Goal: Participate in discussion: Engage in conversation with other users on a specific topic

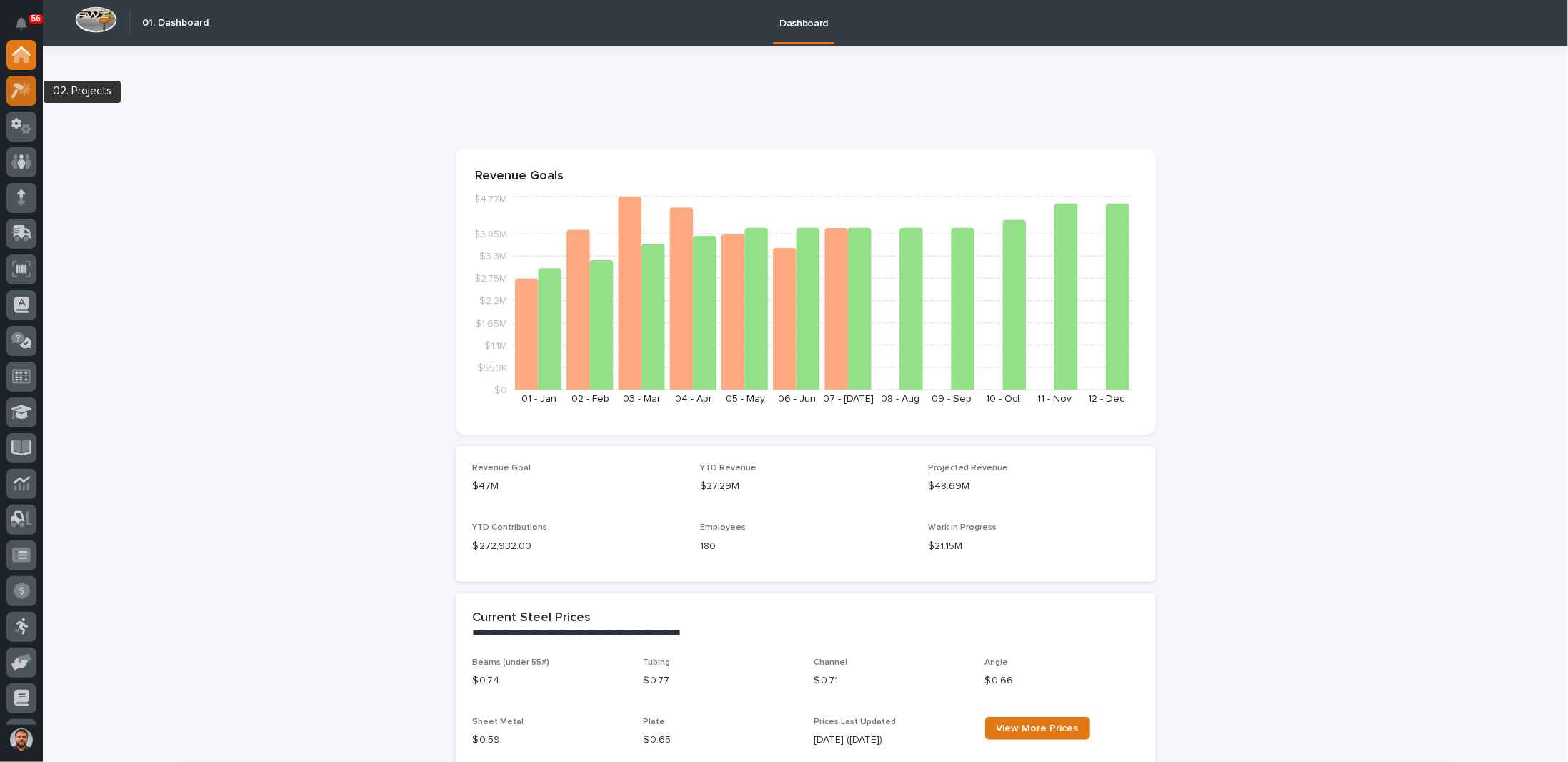
click at [25, 98] on icon at bounding box center [22, 90] width 21 height 17
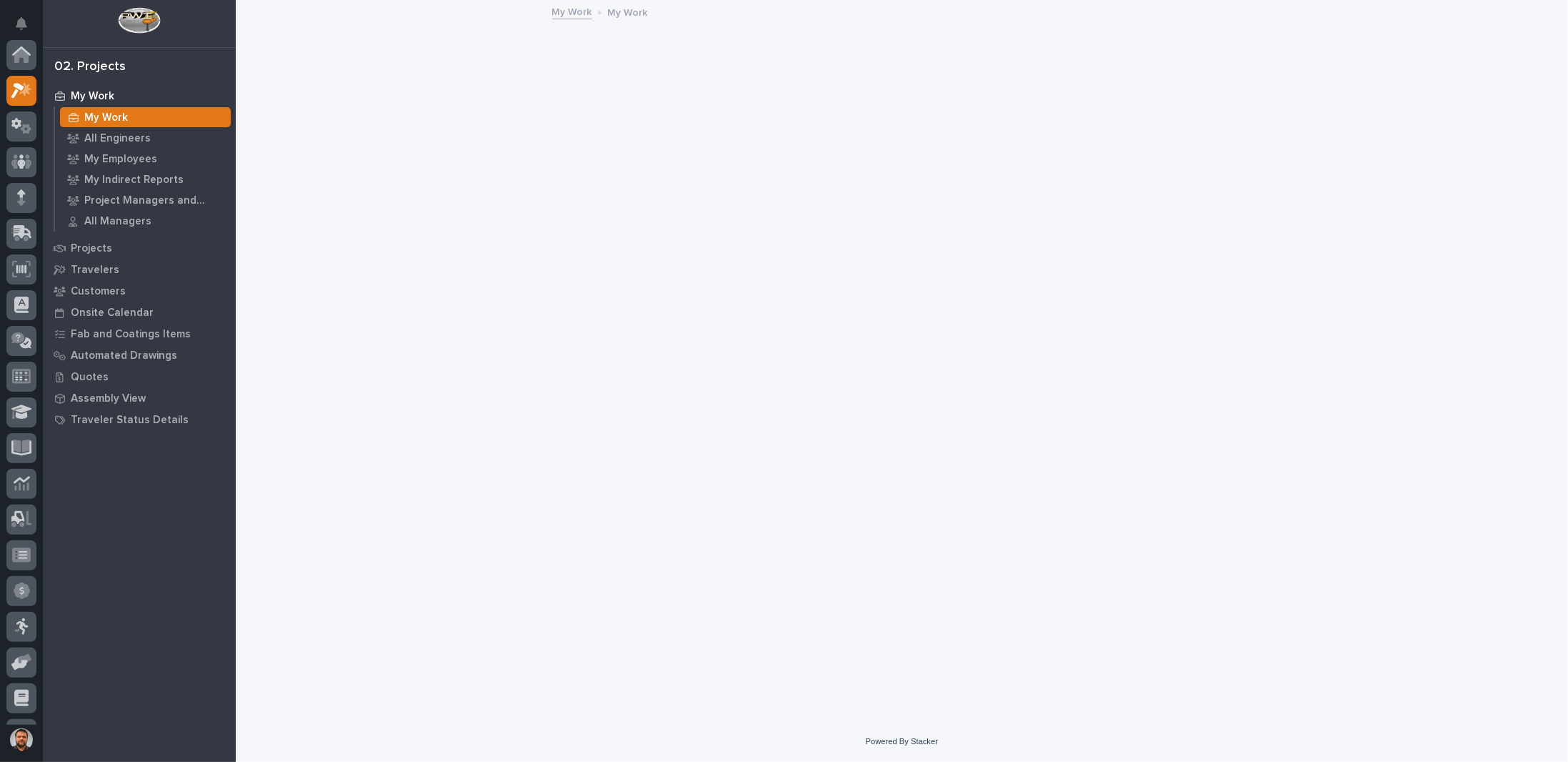
scroll to position [35, 0]
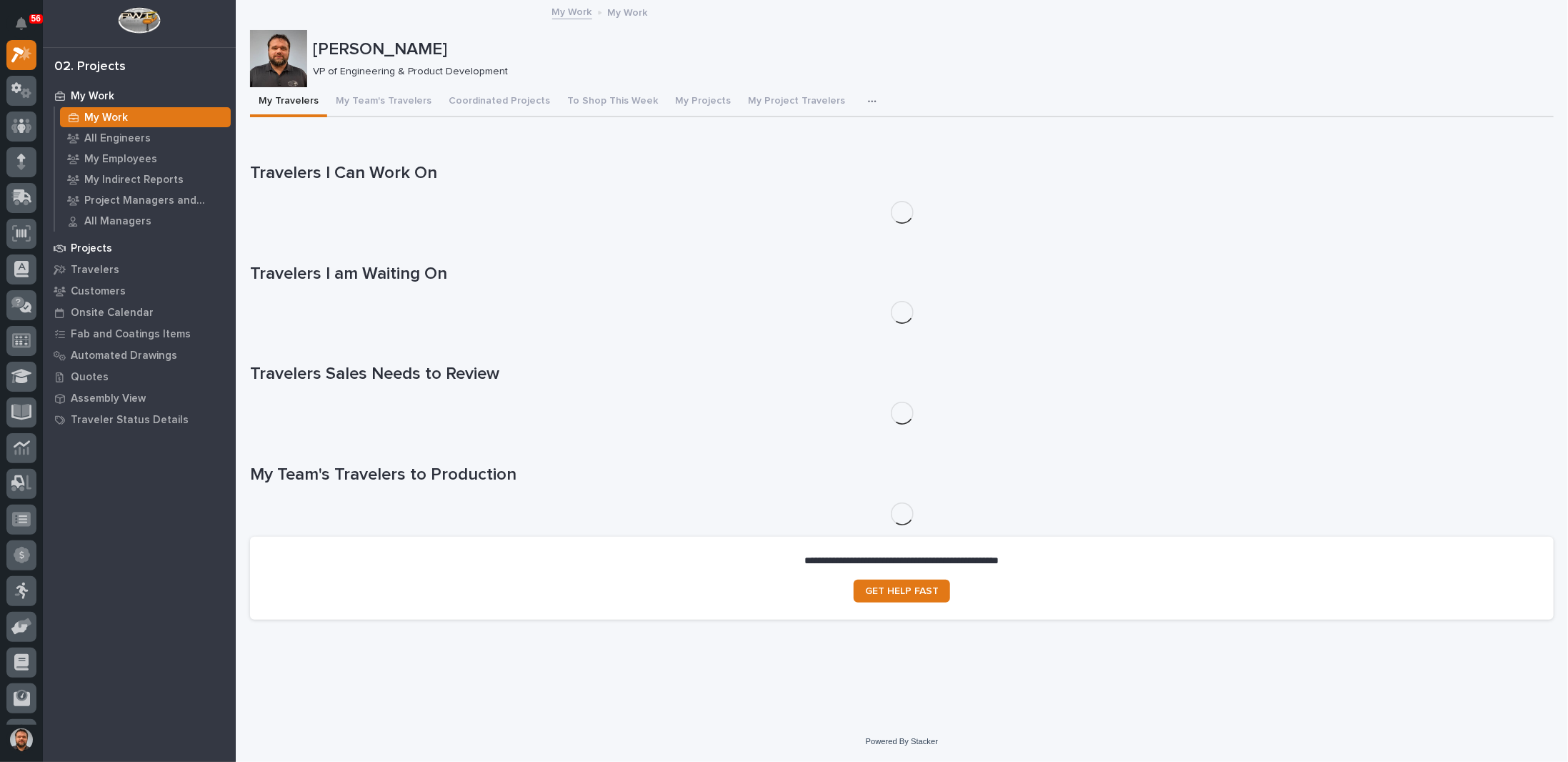
click at [95, 248] on p "Projects" at bounding box center [92, 248] width 41 height 13
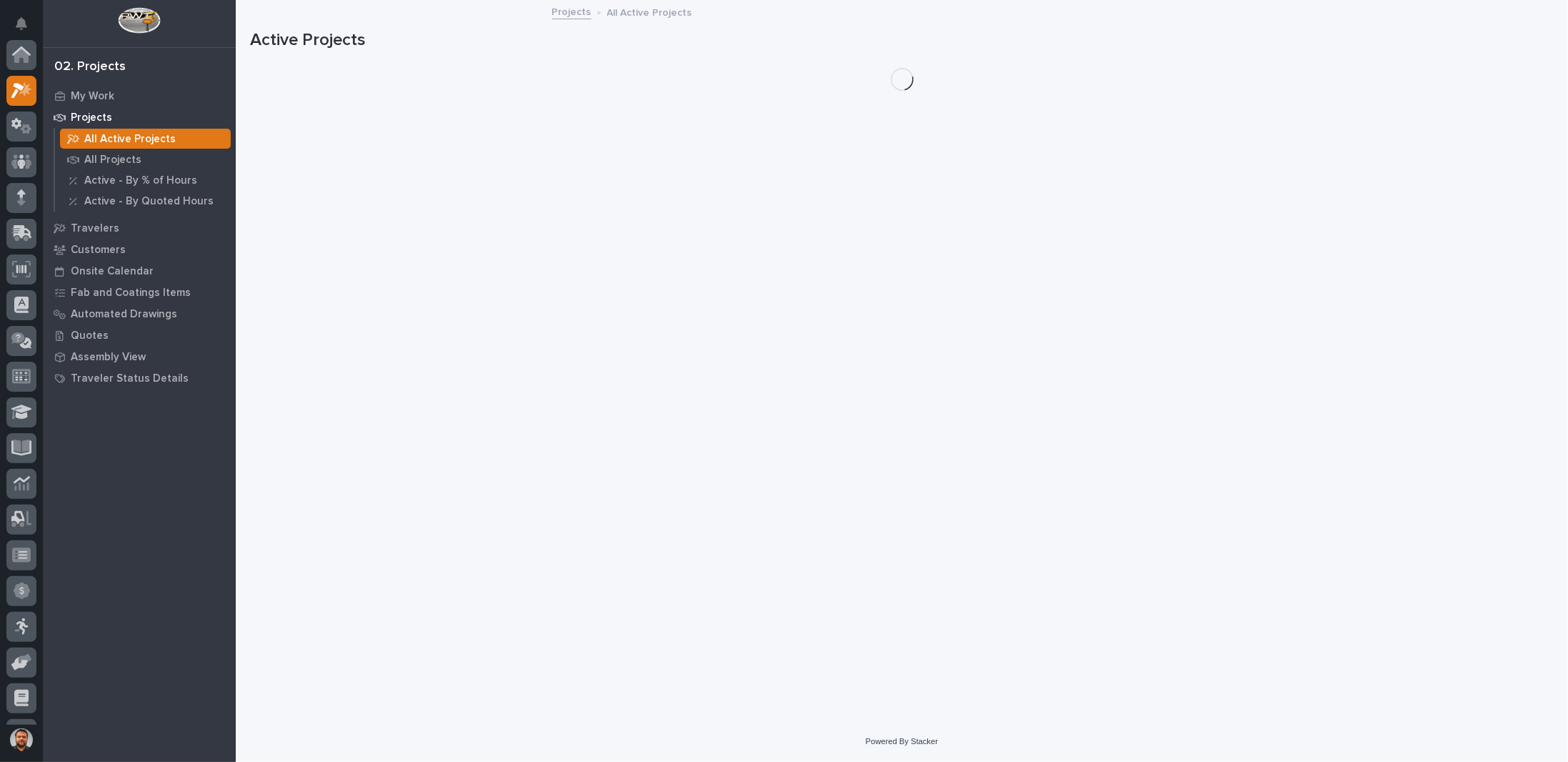
scroll to position [35, 0]
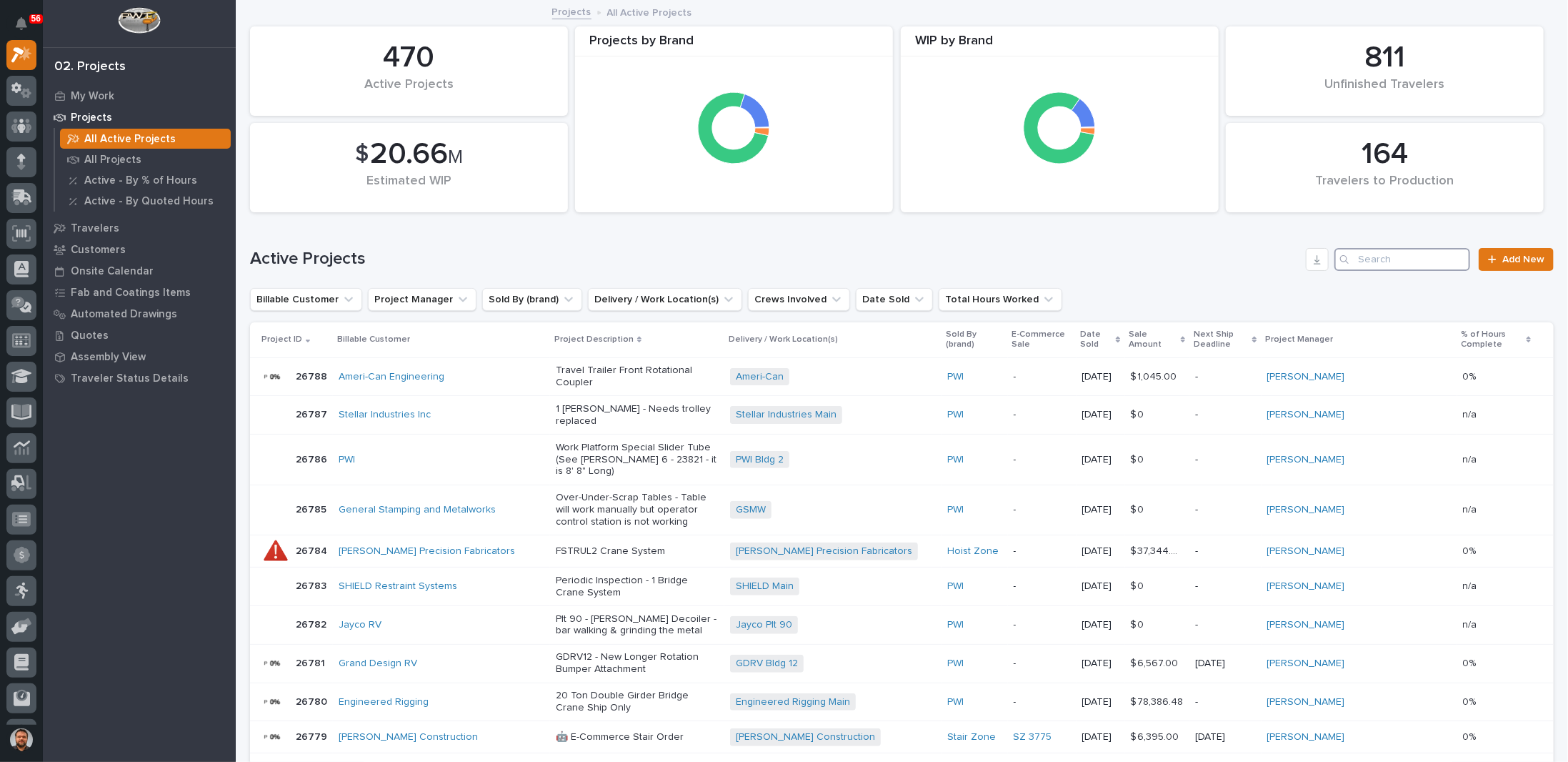
click at [1391, 259] on input "Search" at bounding box center [1402, 259] width 136 height 23
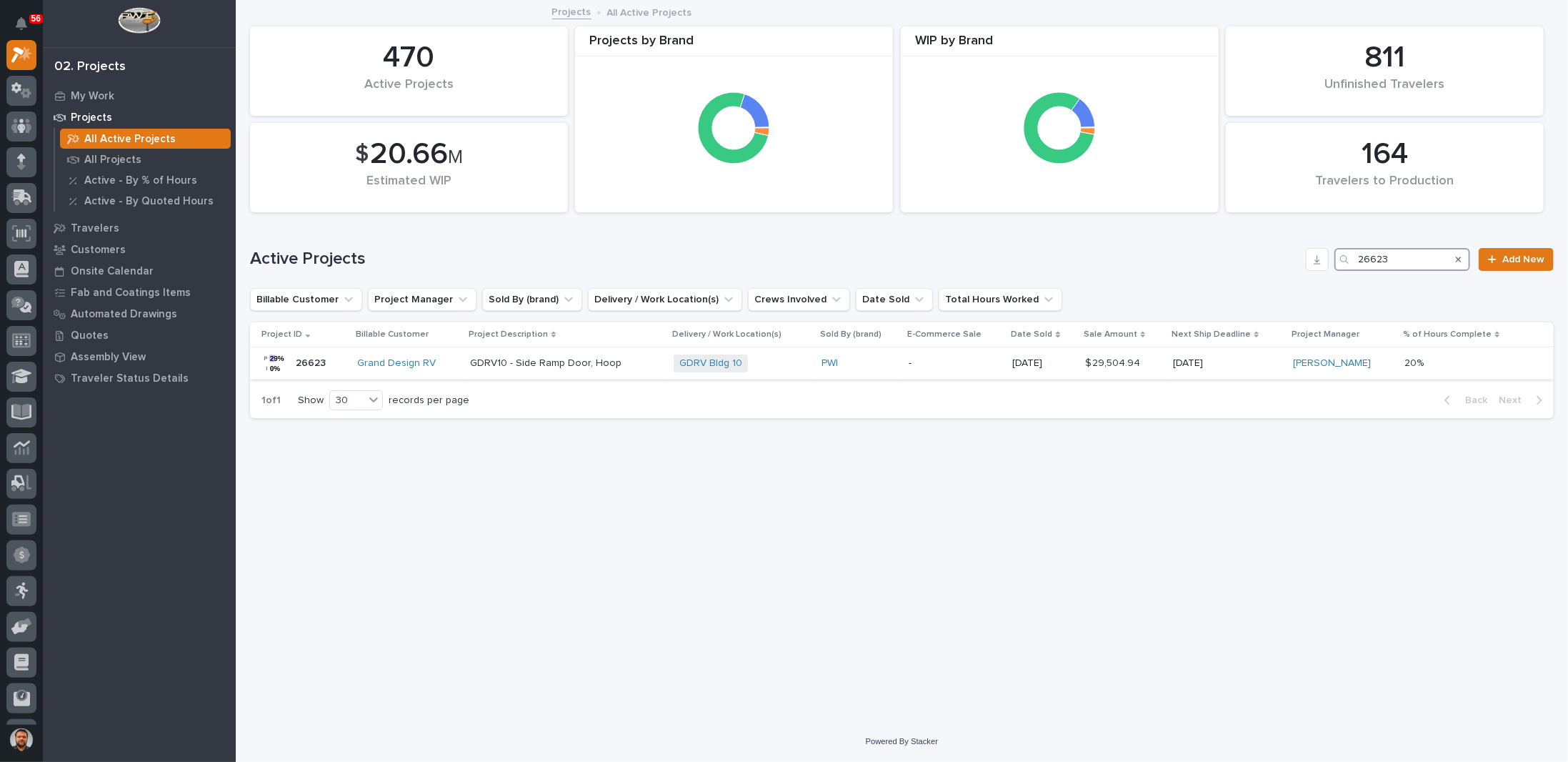
type input "26623"
click at [662, 366] on p "GDRV10 - Side Ramp Door, Hoop" at bounding box center [566, 363] width 192 height 12
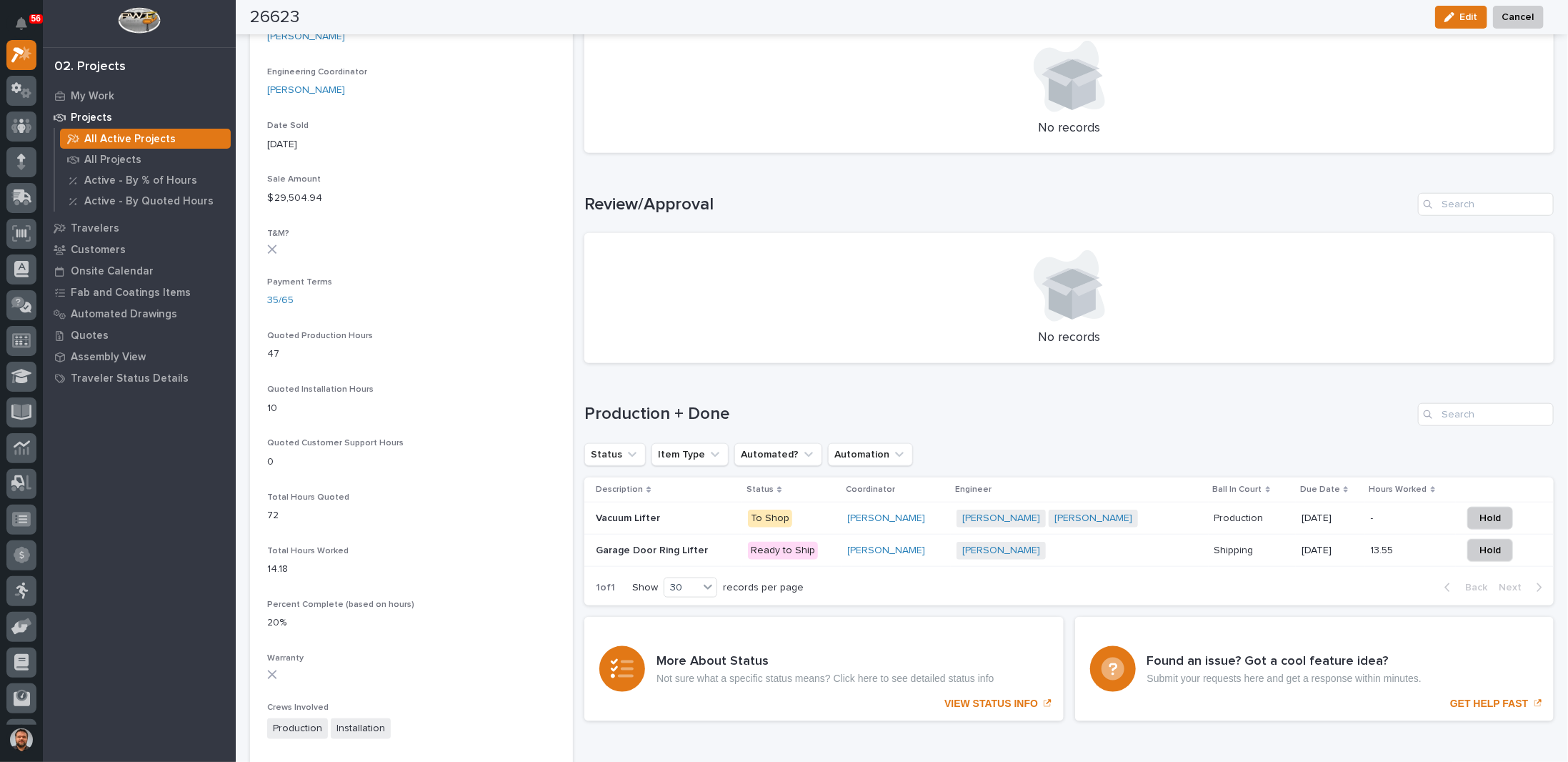
scroll to position [929, 0]
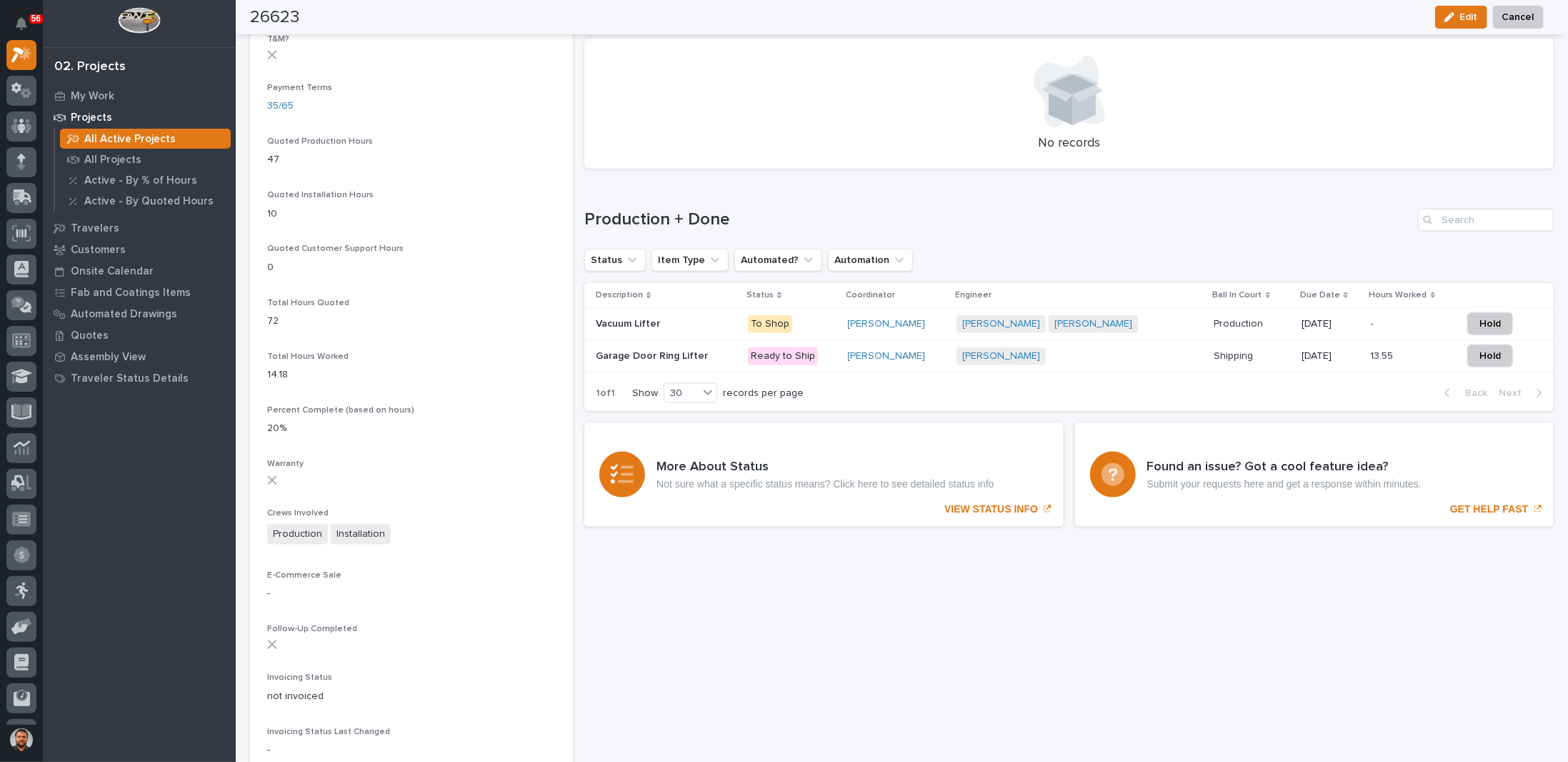
click at [814, 323] on p "To Shop" at bounding box center [791, 324] width 88 height 18
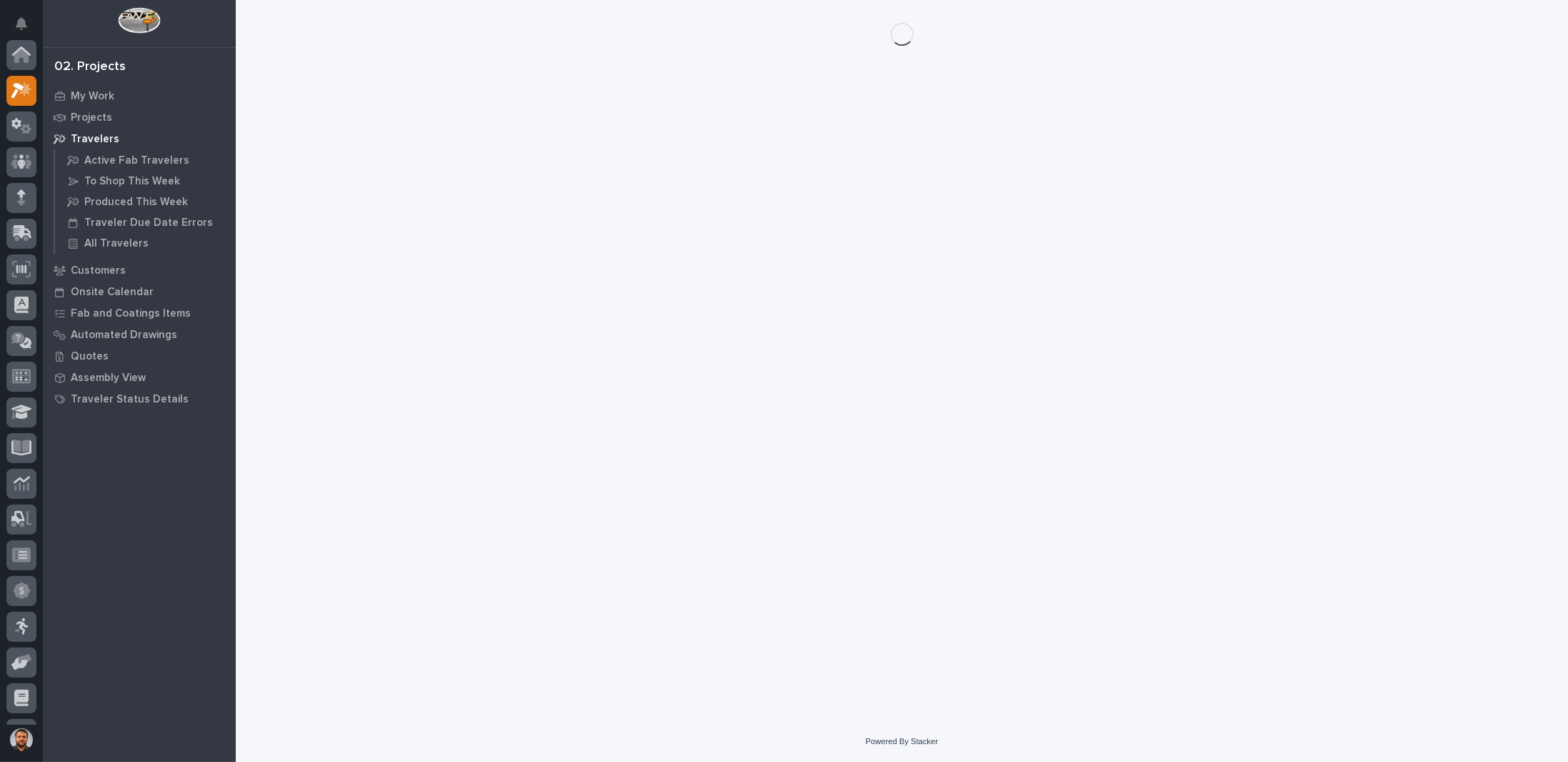
scroll to position [35, 0]
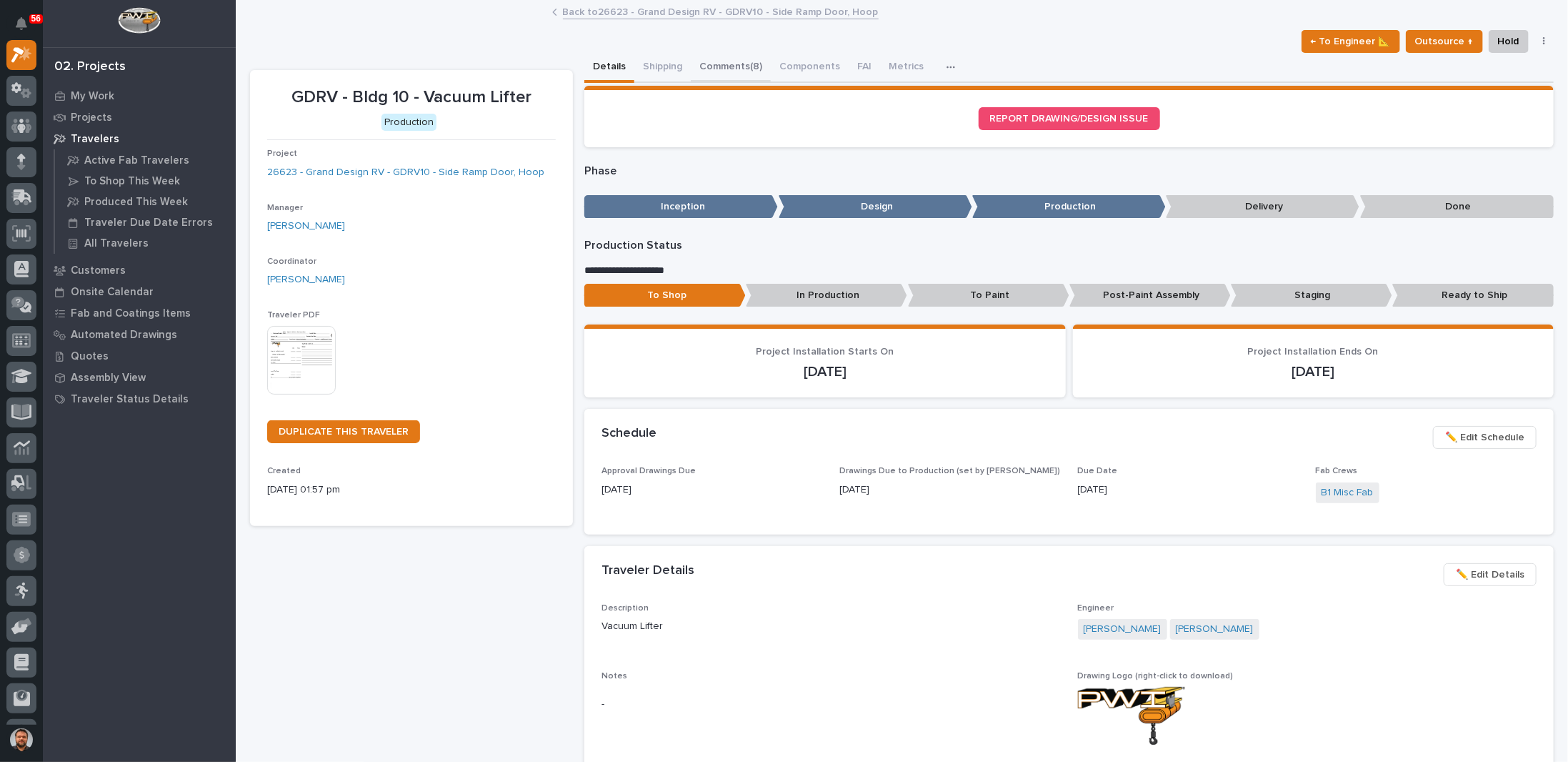
click at [723, 66] on button "Comments (8)" at bounding box center [730, 68] width 80 height 30
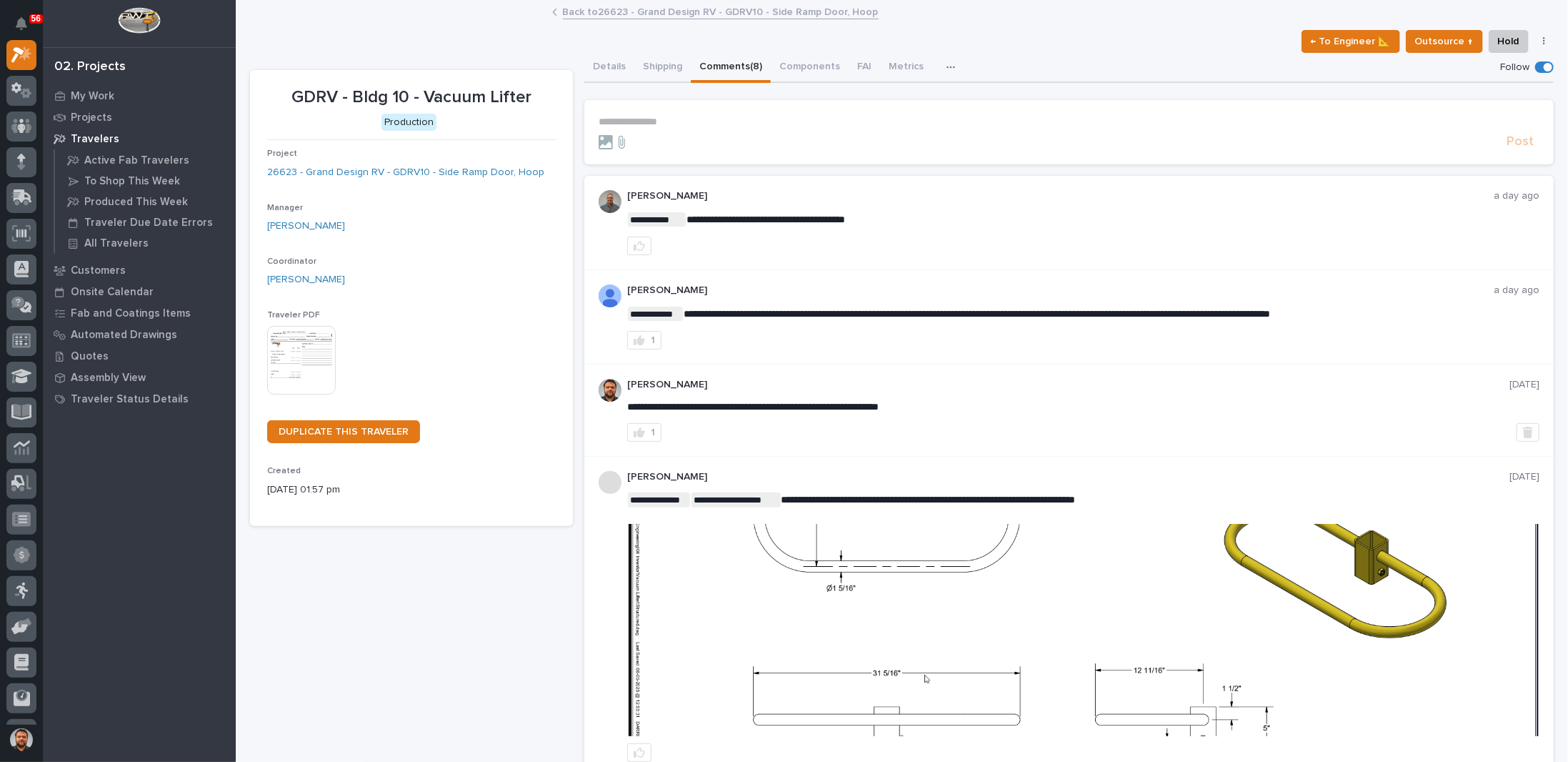
click at [686, 123] on p "**********" at bounding box center [1068, 121] width 941 height 12
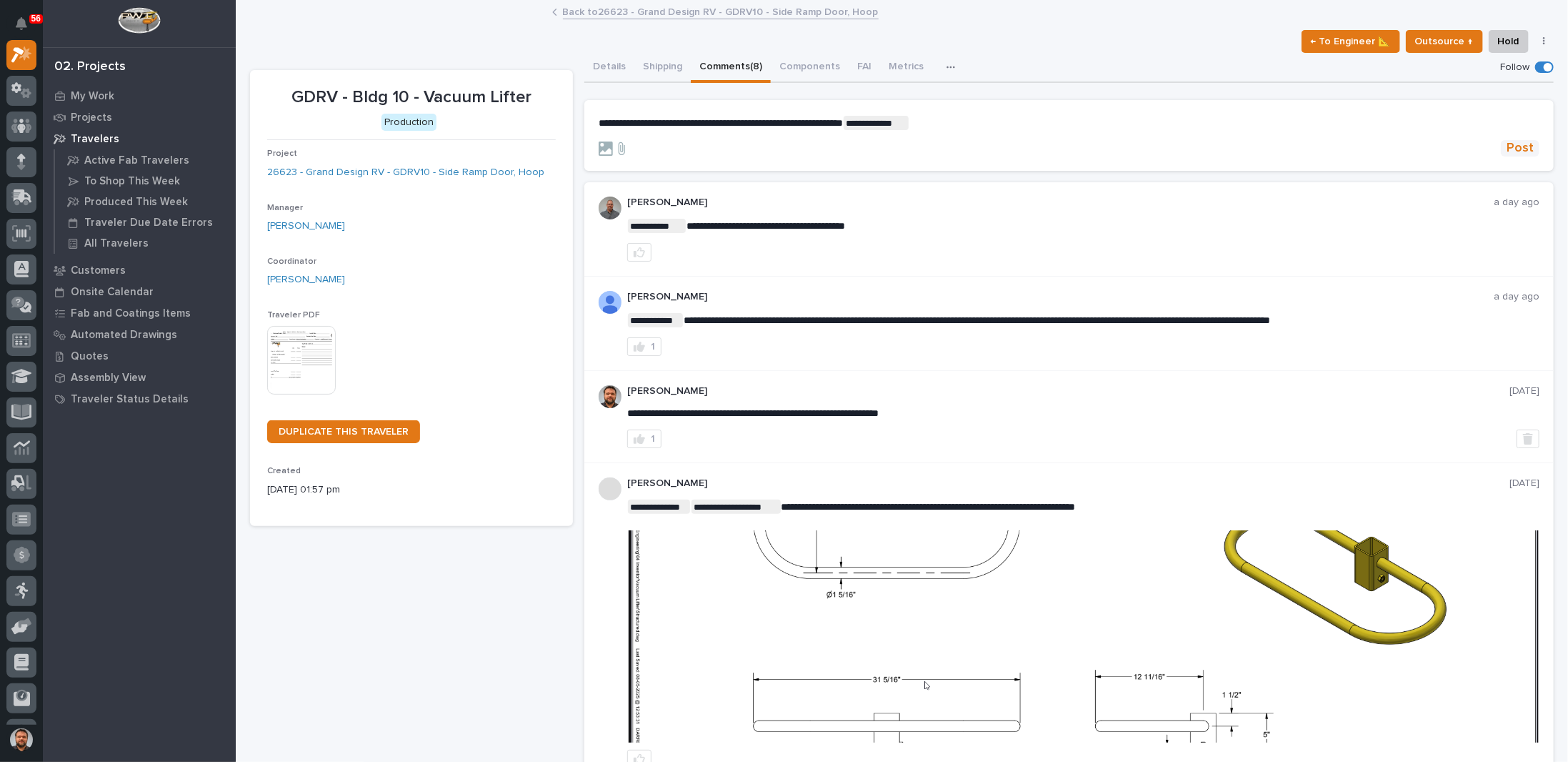
click at [1507, 145] on span "Post" at bounding box center [1521, 148] width 28 height 17
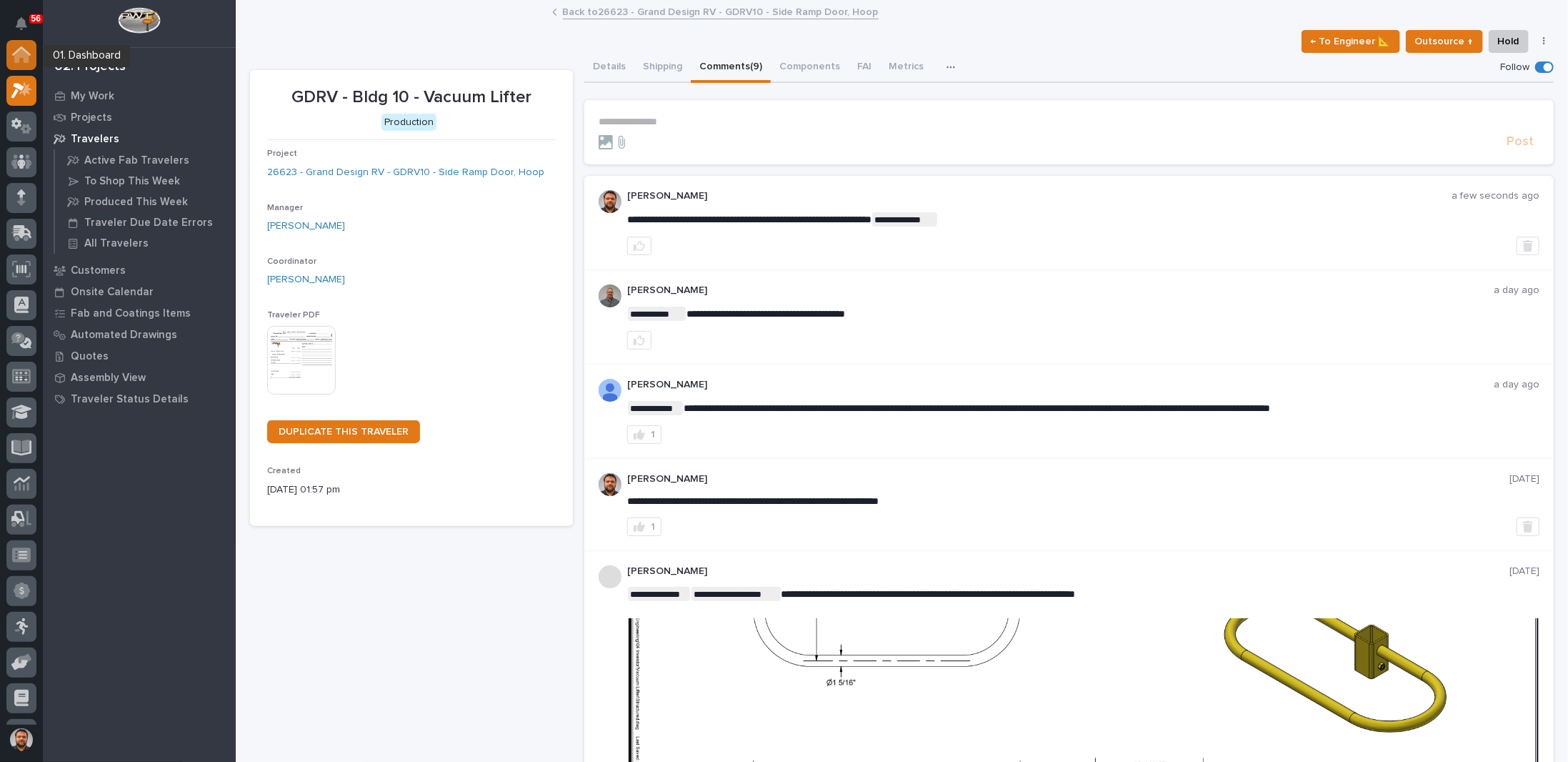
click at [26, 54] on icon at bounding box center [21, 55] width 14 height 14
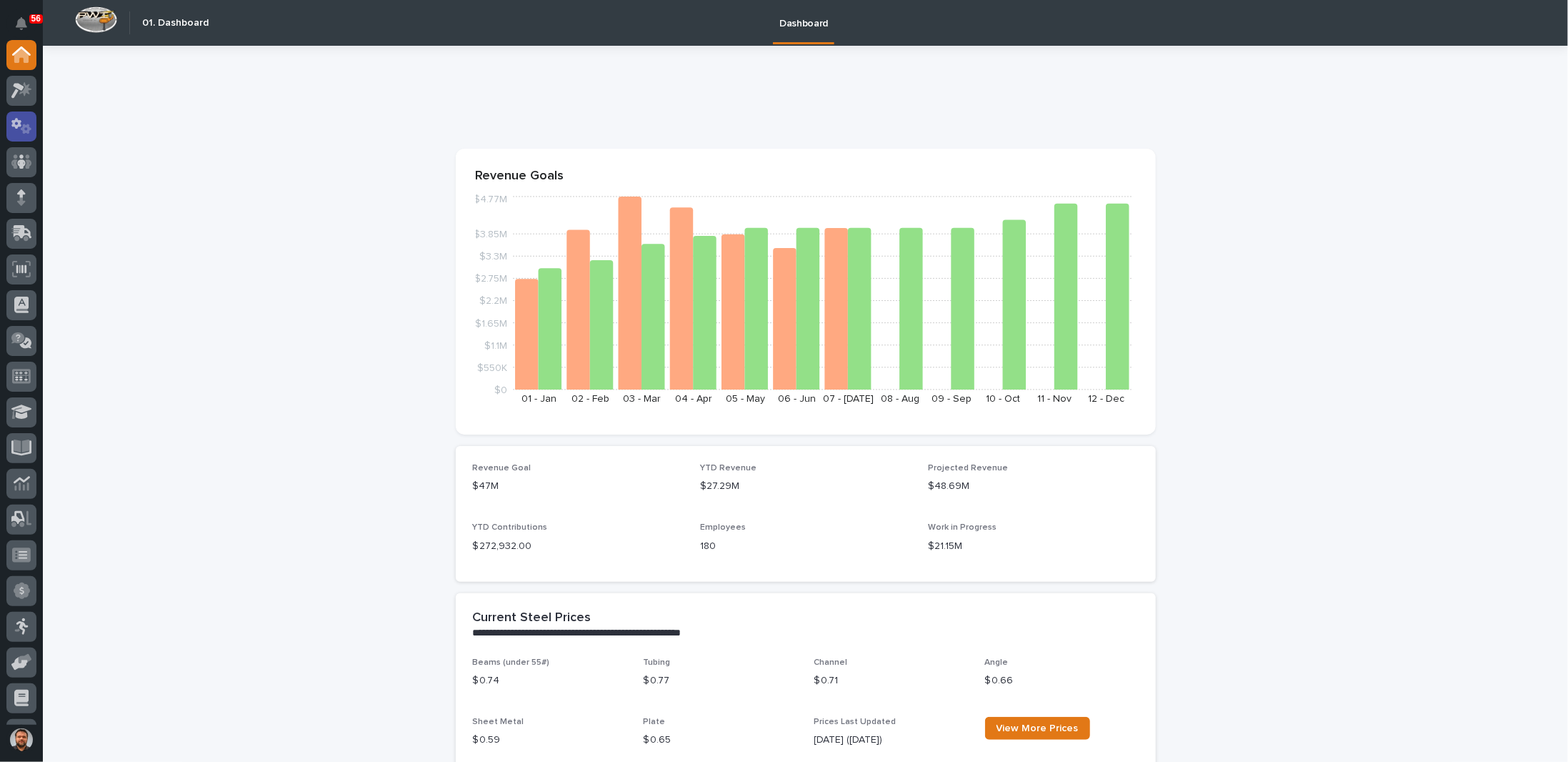
click at [17, 139] on div at bounding box center [22, 126] width 30 height 30
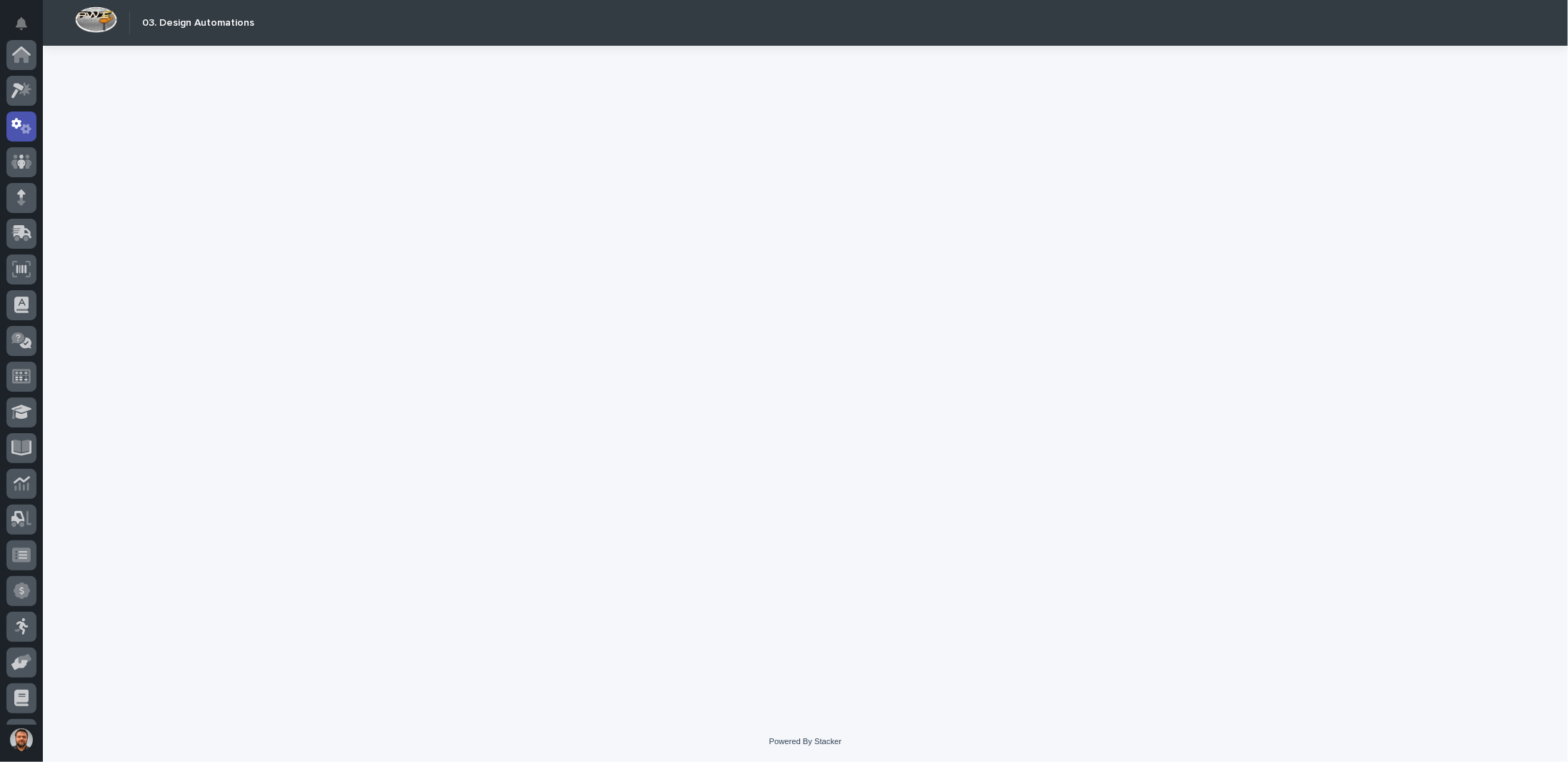
scroll to position [71, 0]
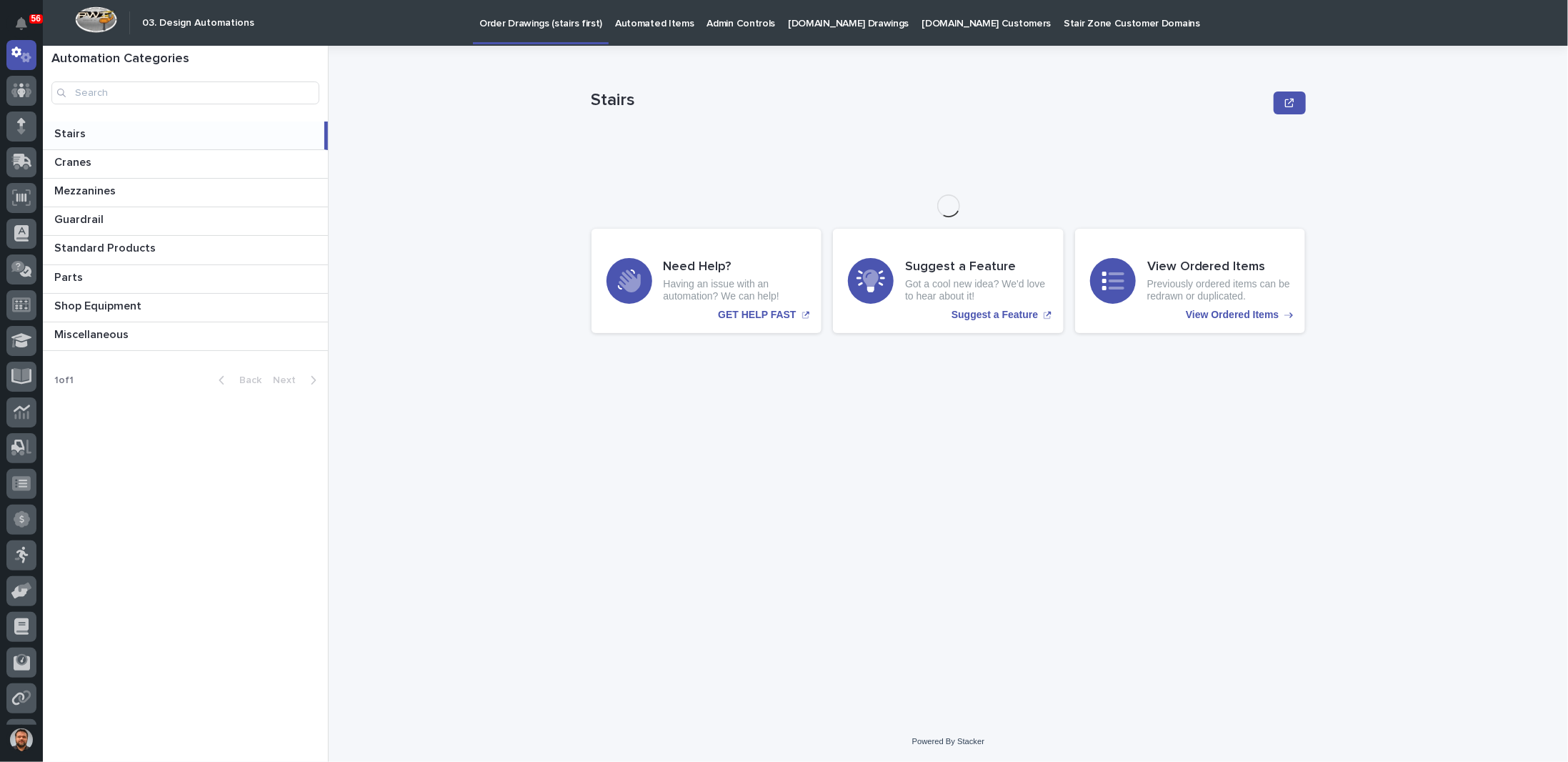
click at [813, 33] on link "[DOMAIN_NAME] Drawings" at bounding box center [849, 22] width 134 height 44
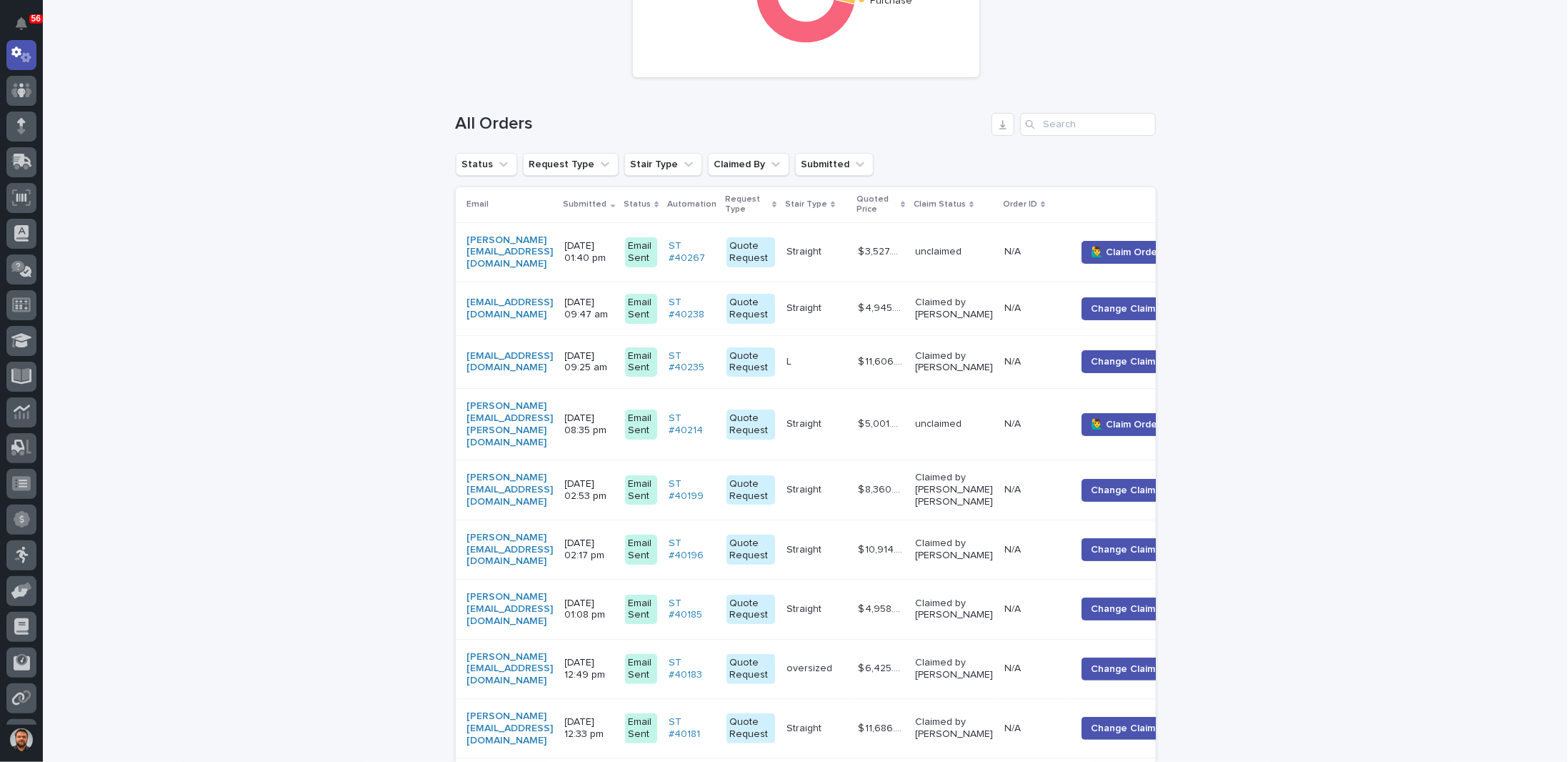
scroll to position [286, 0]
